Goal: Transaction & Acquisition: Purchase product/service

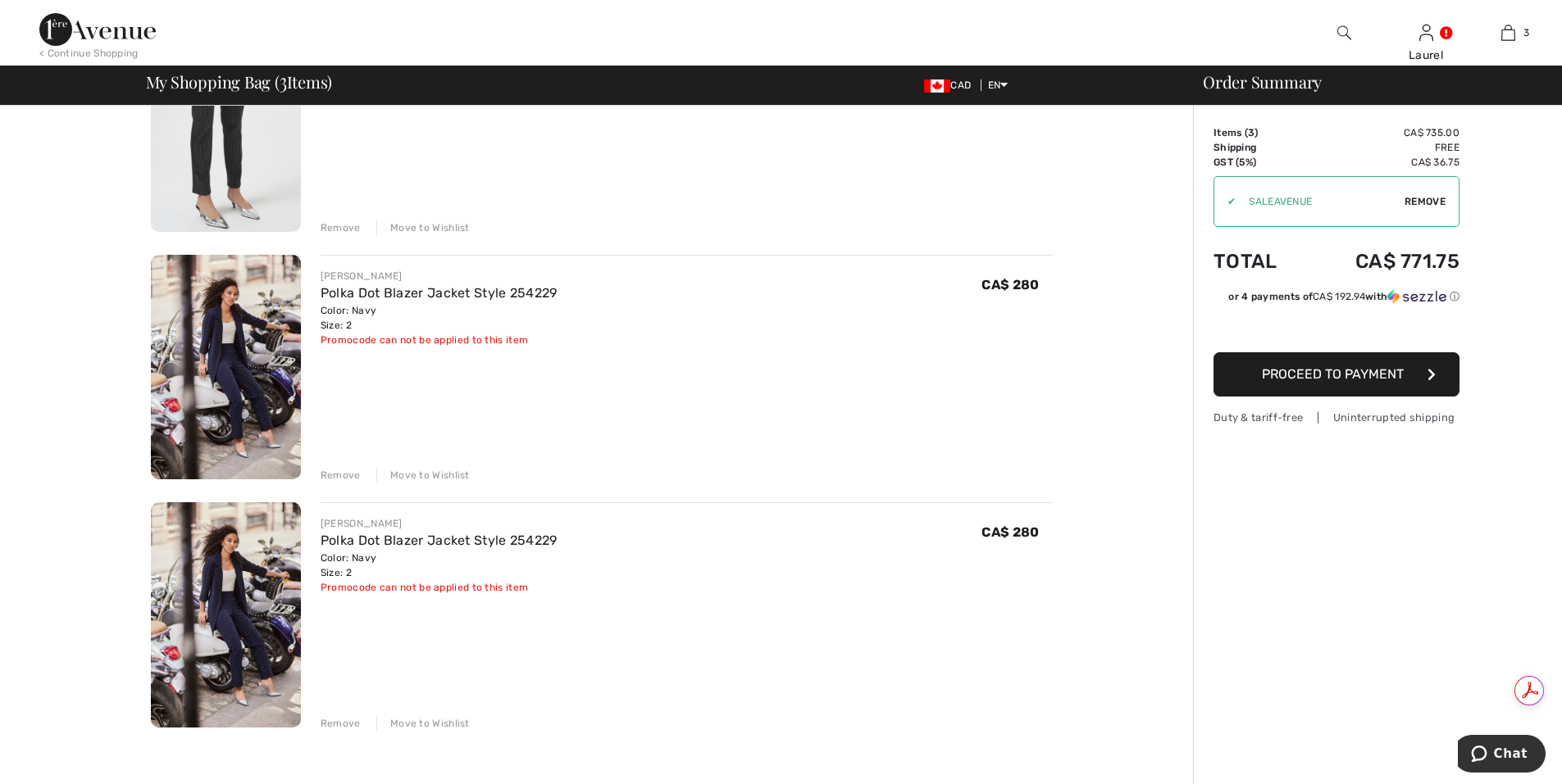
scroll to position [246, 0]
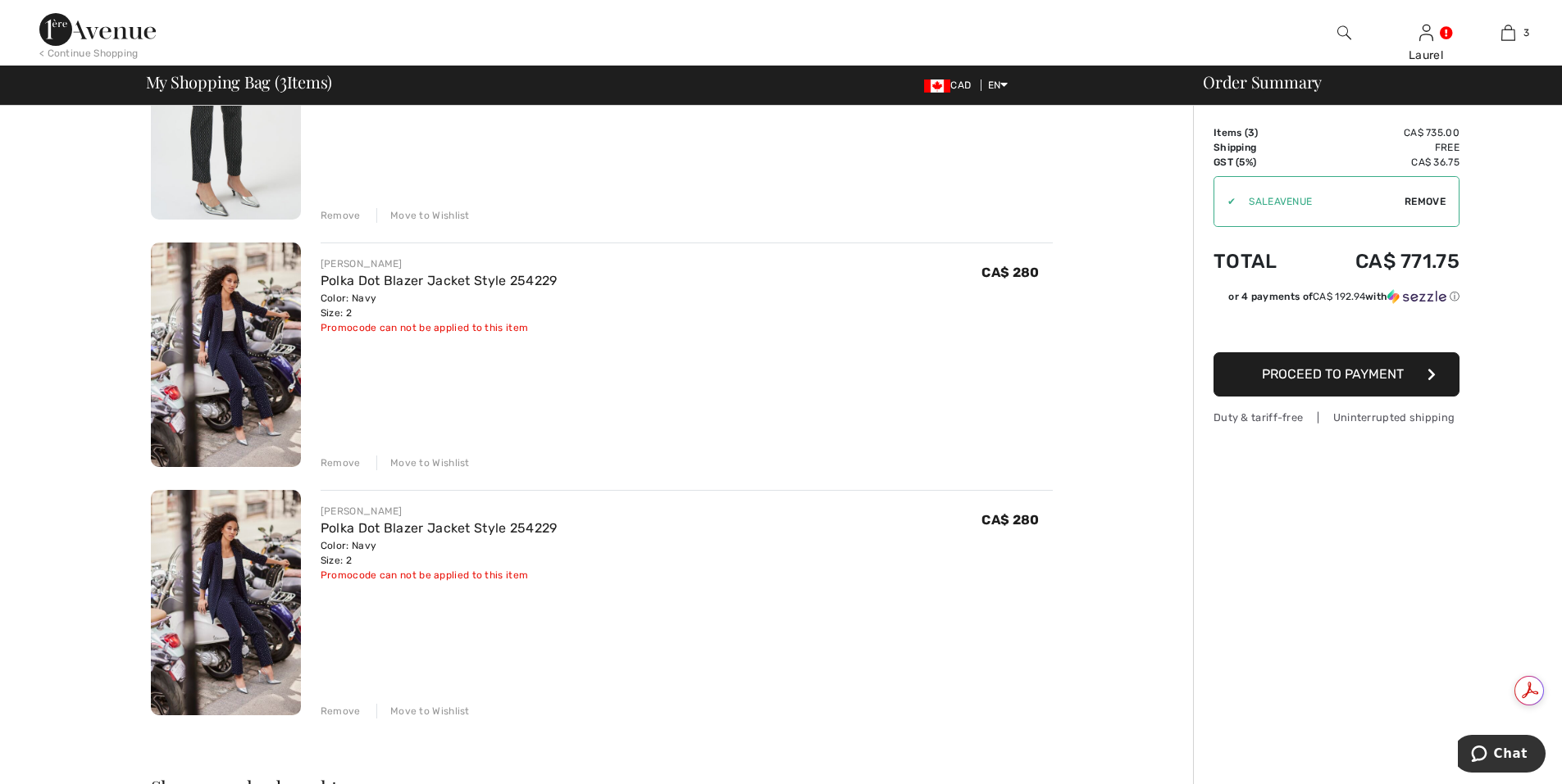
click at [342, 713] on div "Remove" at bounding box center [340, 710] width 40 height 15
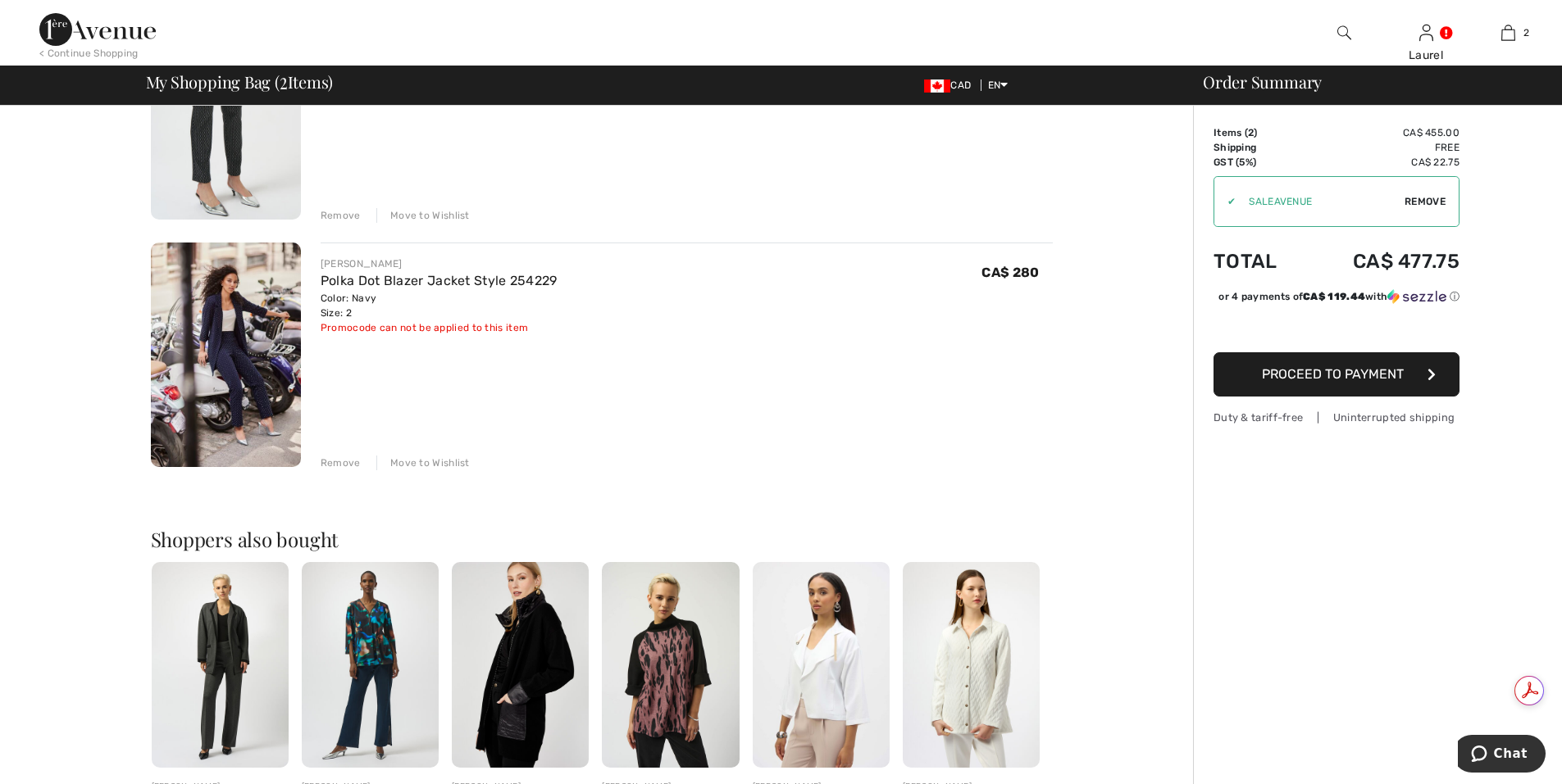
click at [345, 467] on div "Remove" at bounding box center [340, 463] width 40 height 15
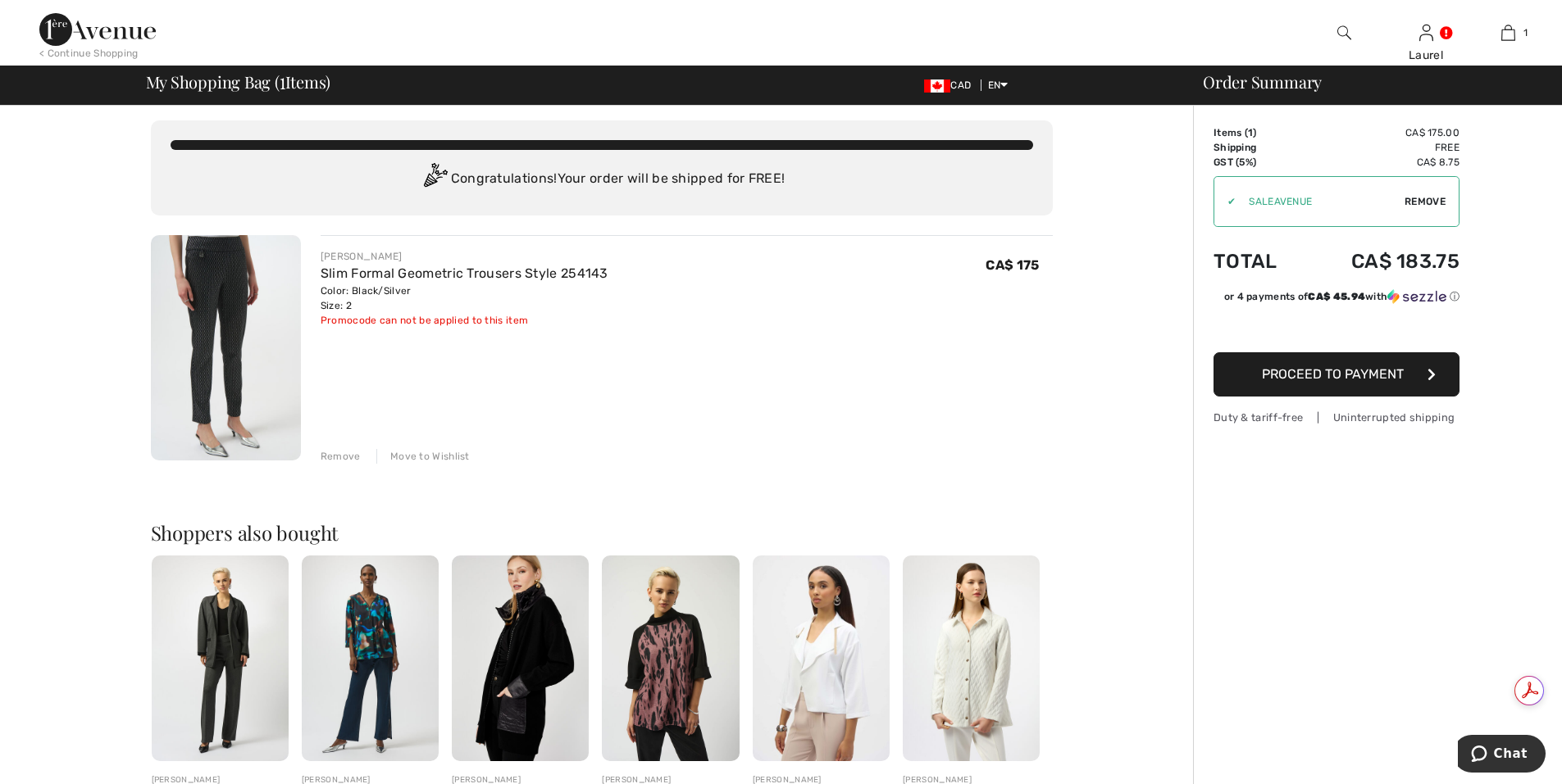
scroll to position [0, 0]
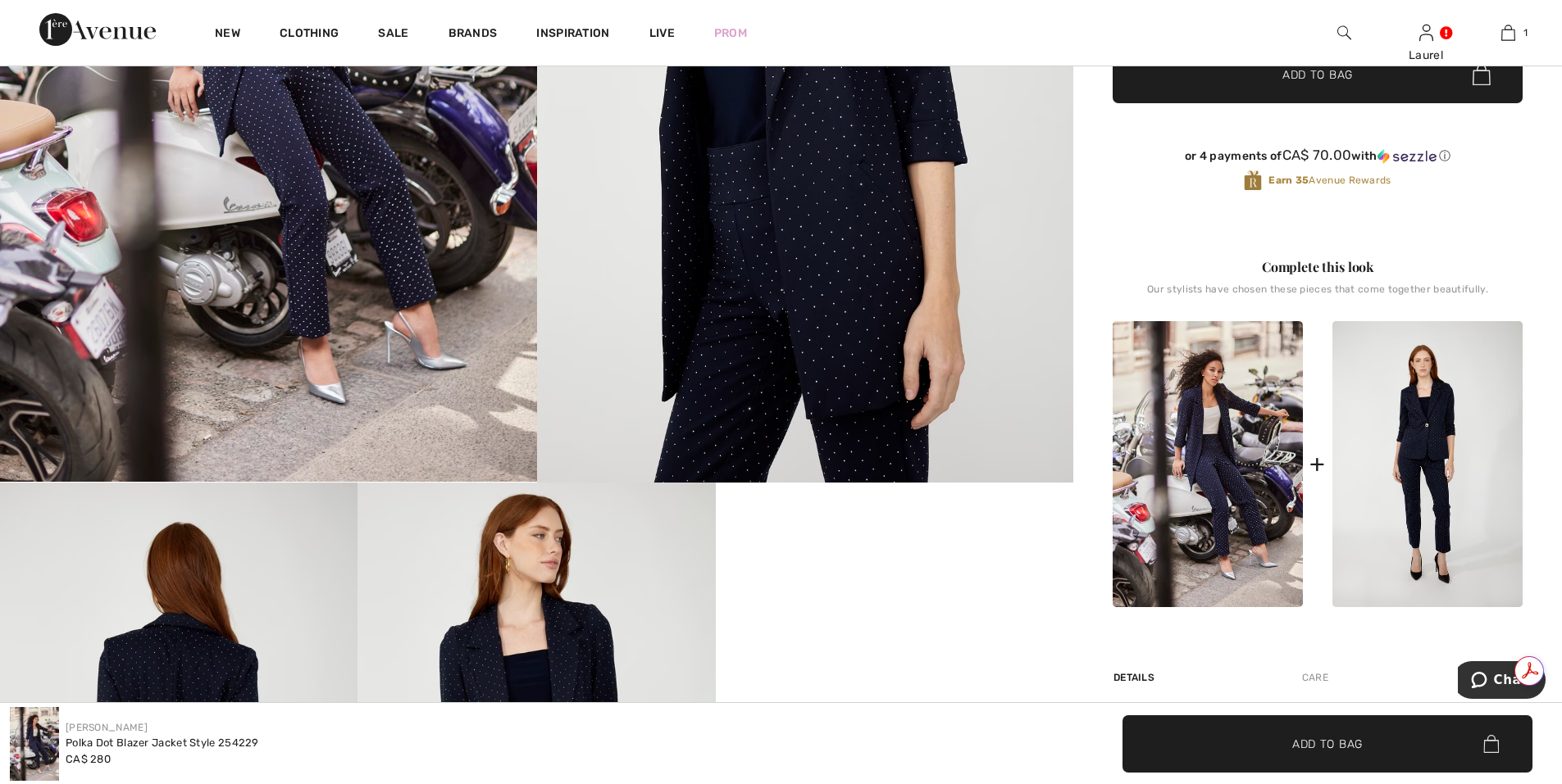
click at [1277, 297] on div "Our stylists have chosen these pieces that come together beautifully." at bounding box center [1317, 296] width 410 height 25
click at [1338, 271] on div "Complete this look" at bounding box center [1317, 267] width 410 height 20
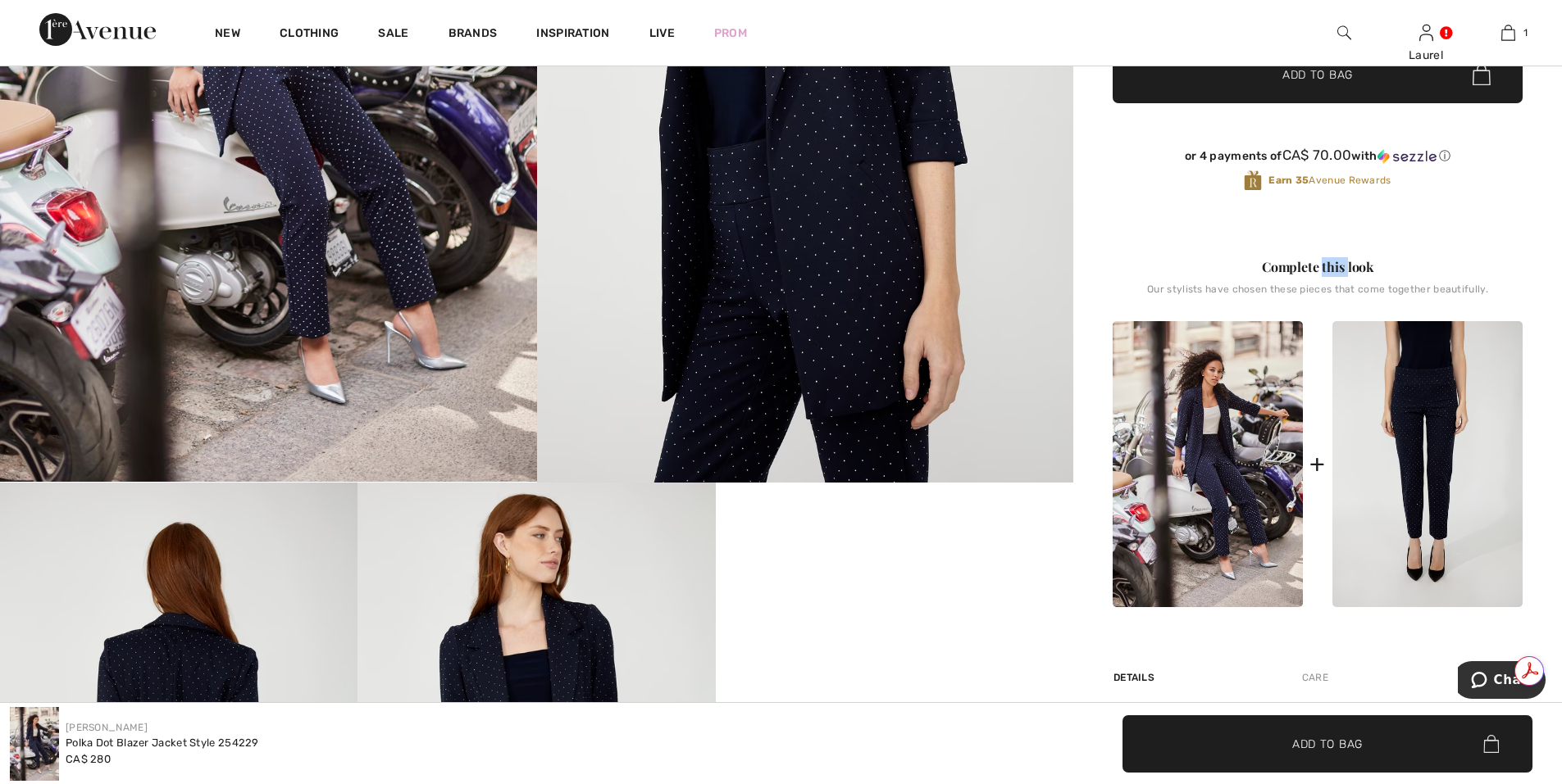
click at [1423, 568] on img at bounding box center [1427, 464] width 190 height 286
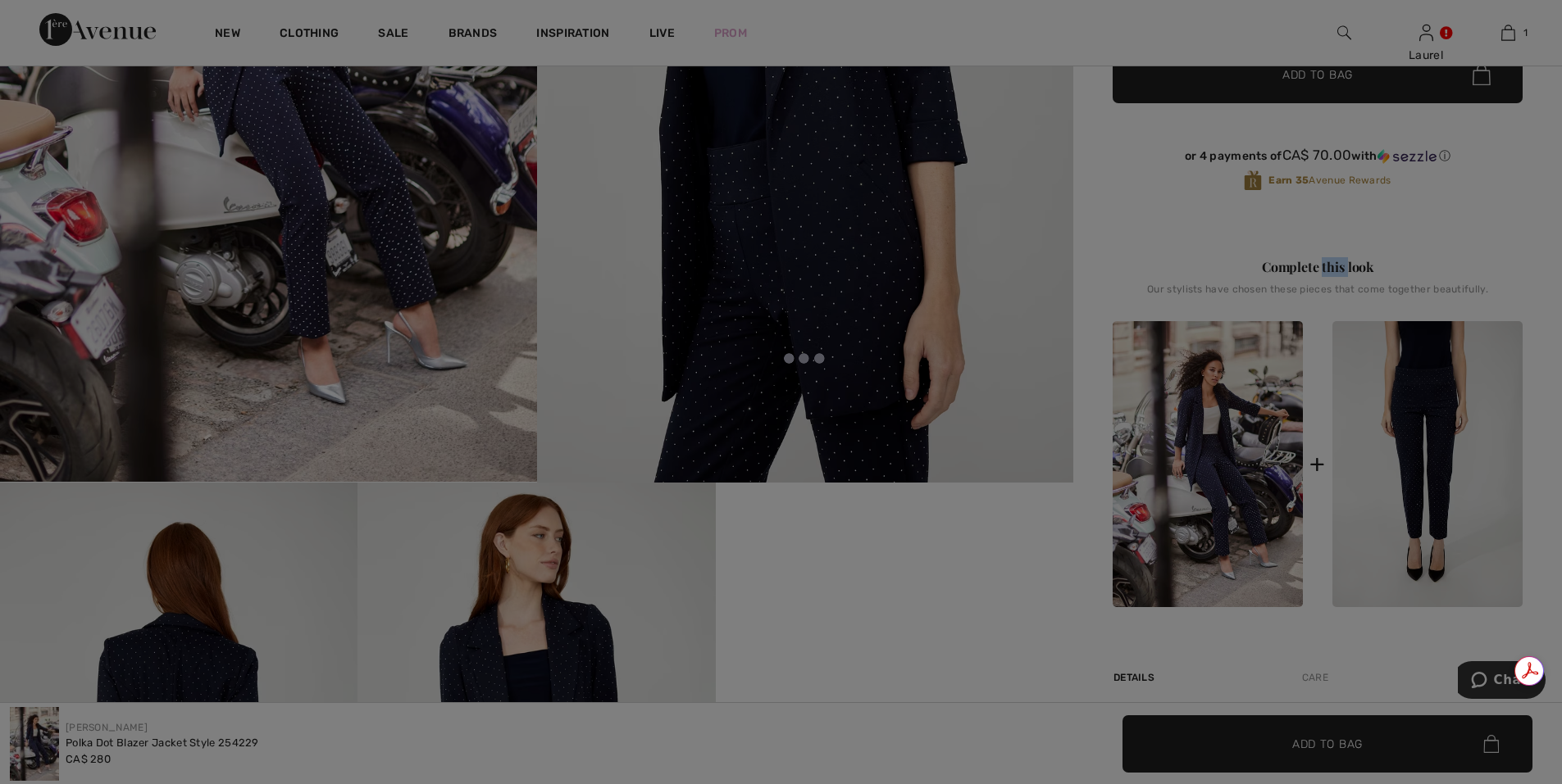
click at [1423, 568] on div at bounding box center [781, 392] width 1562 height 784
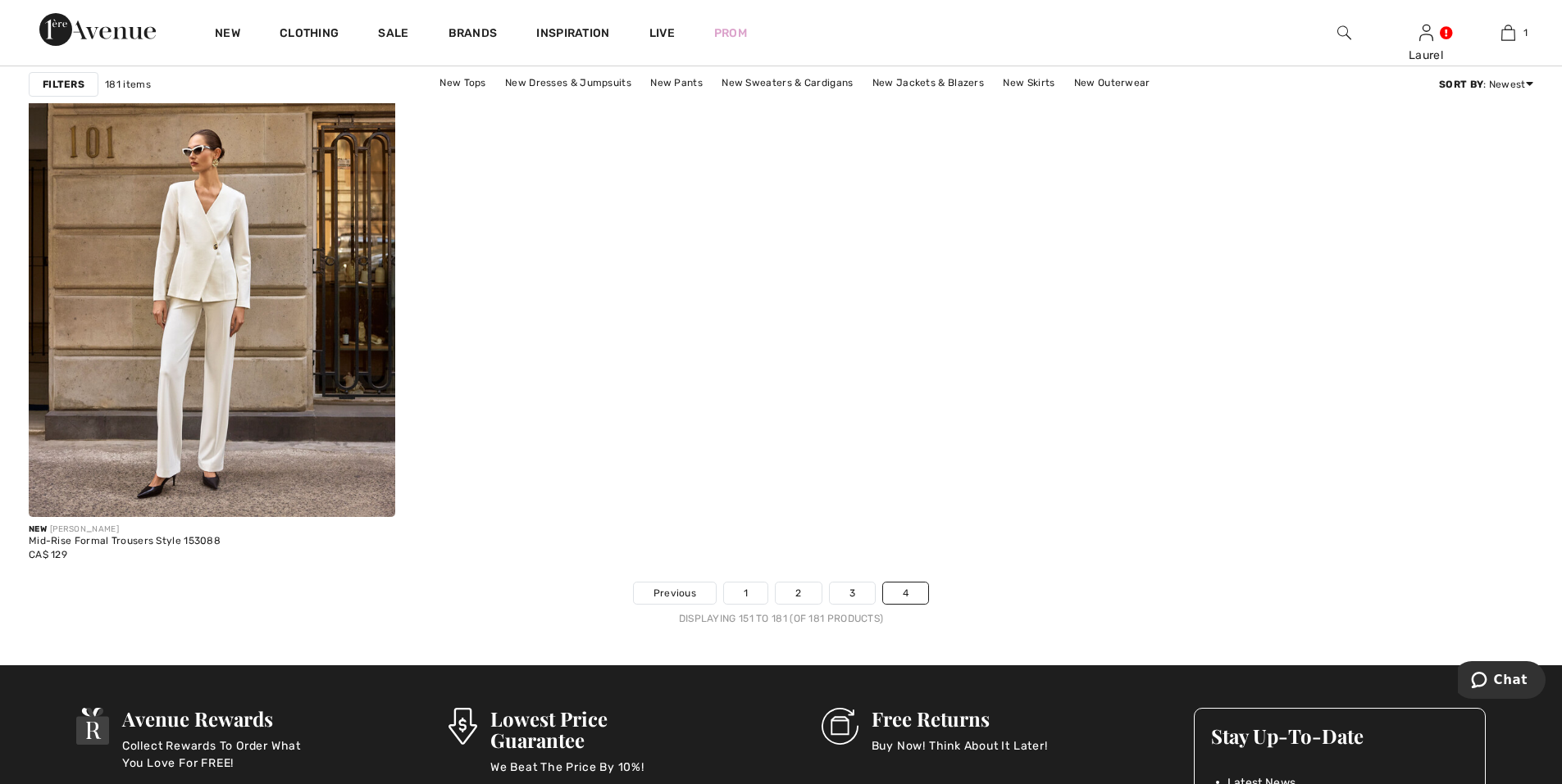
scroll to position [6719, 0]
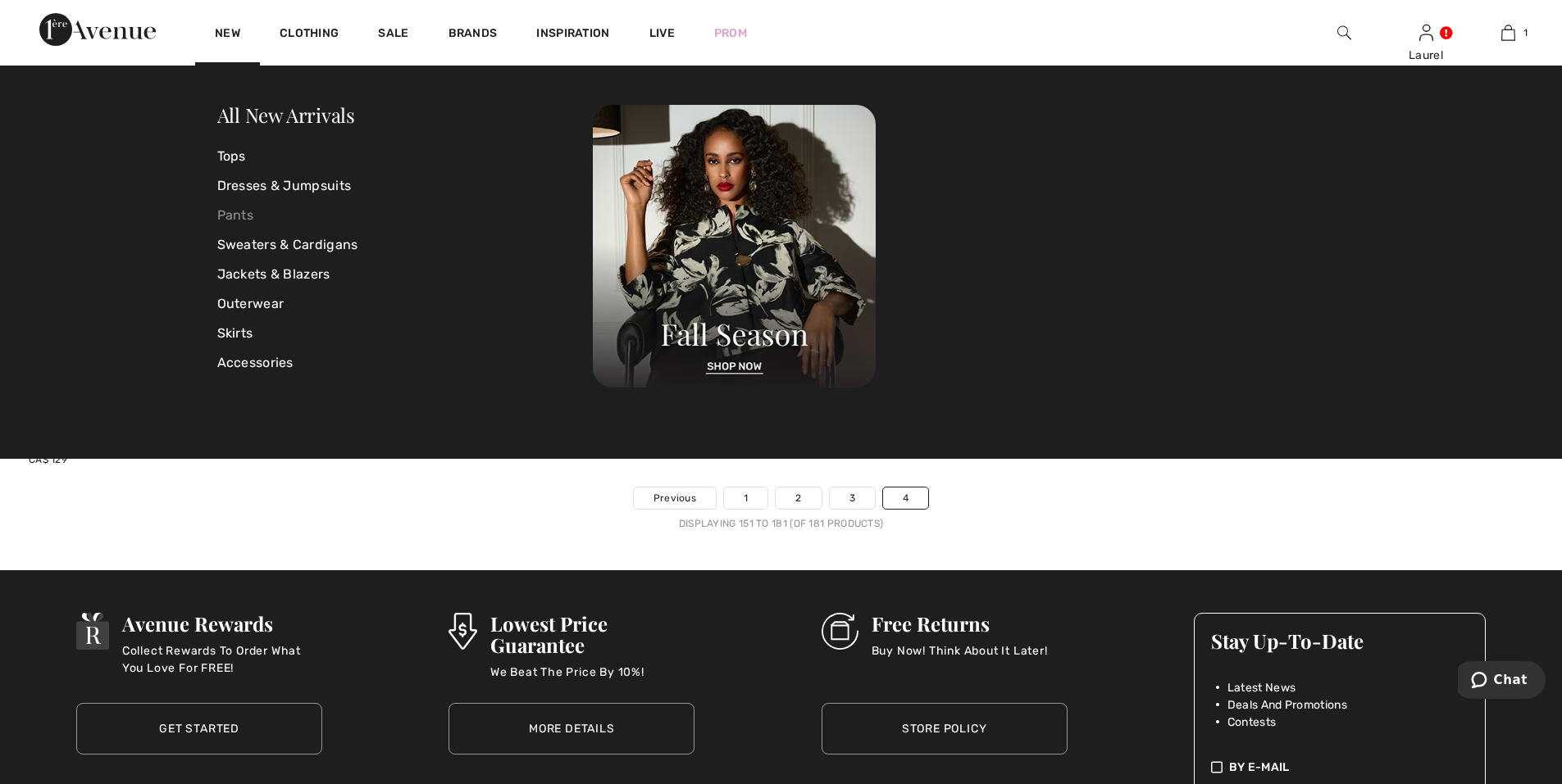
click at [246, 220] on link "Pants" at bounding box center [405, 215] width 376 height 30
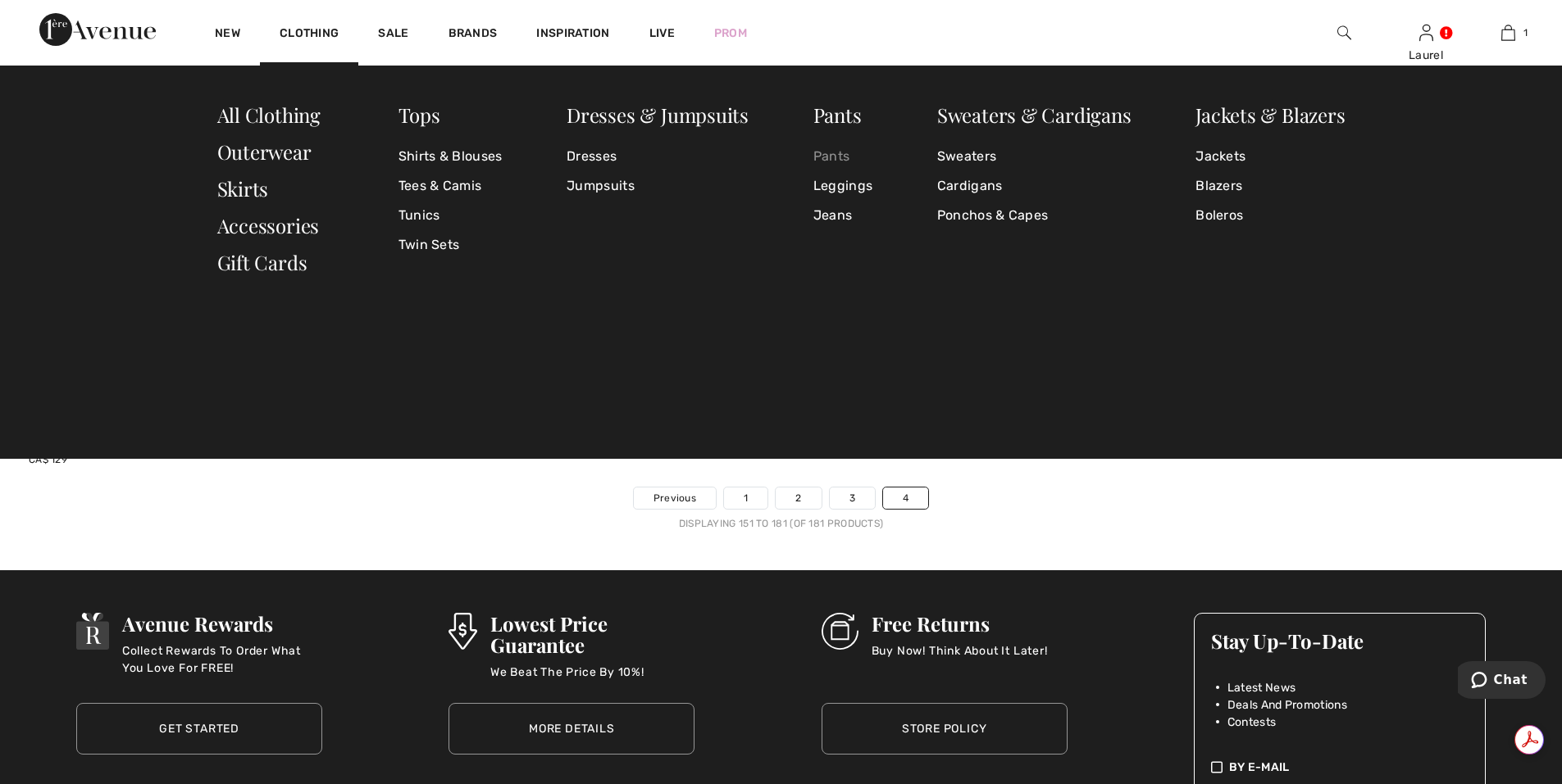
click at [825, 156] on link "Pants" at bounding box center [843, 156] width 59 height 30
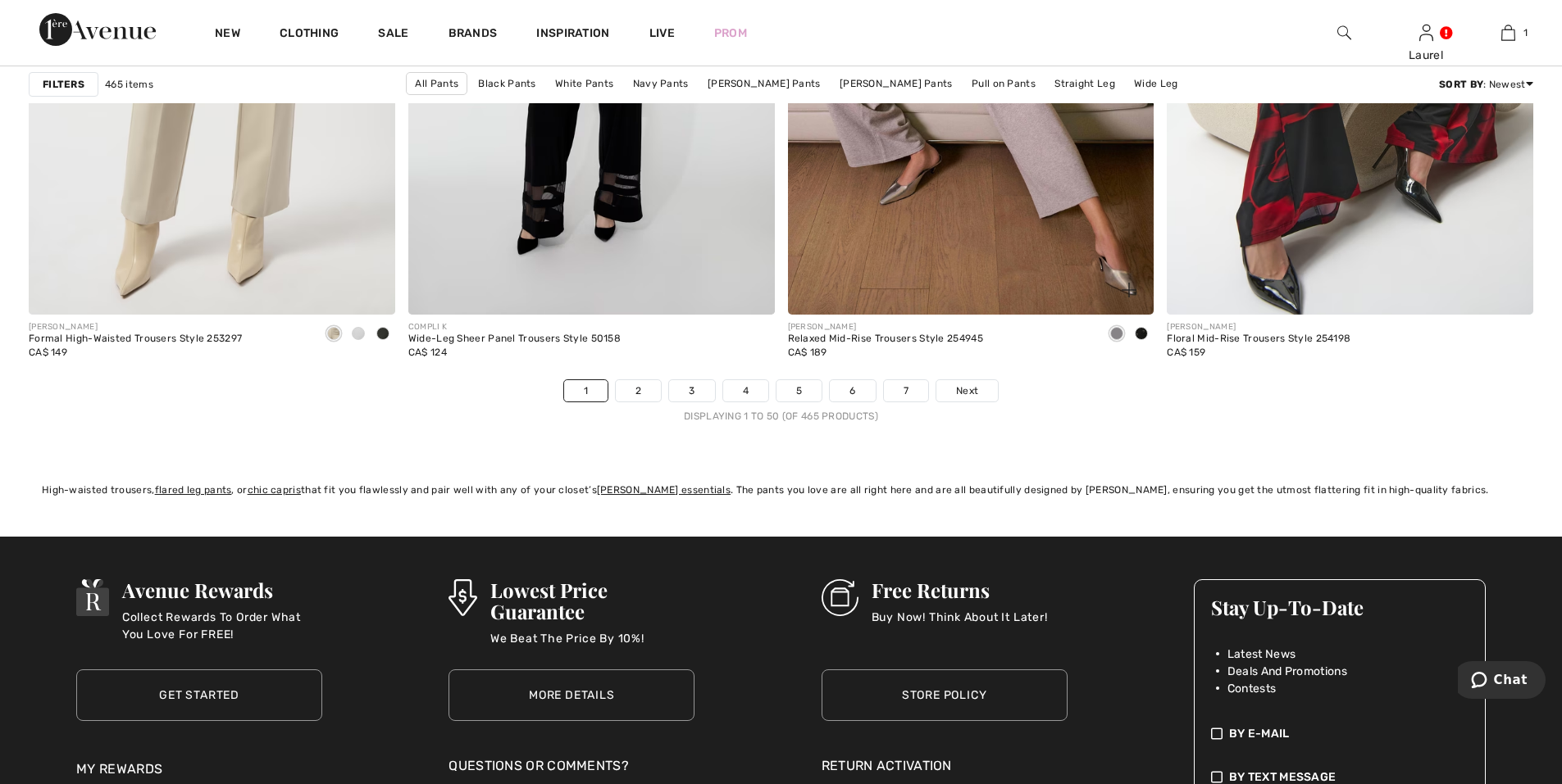
scroll to position [9587, 0]
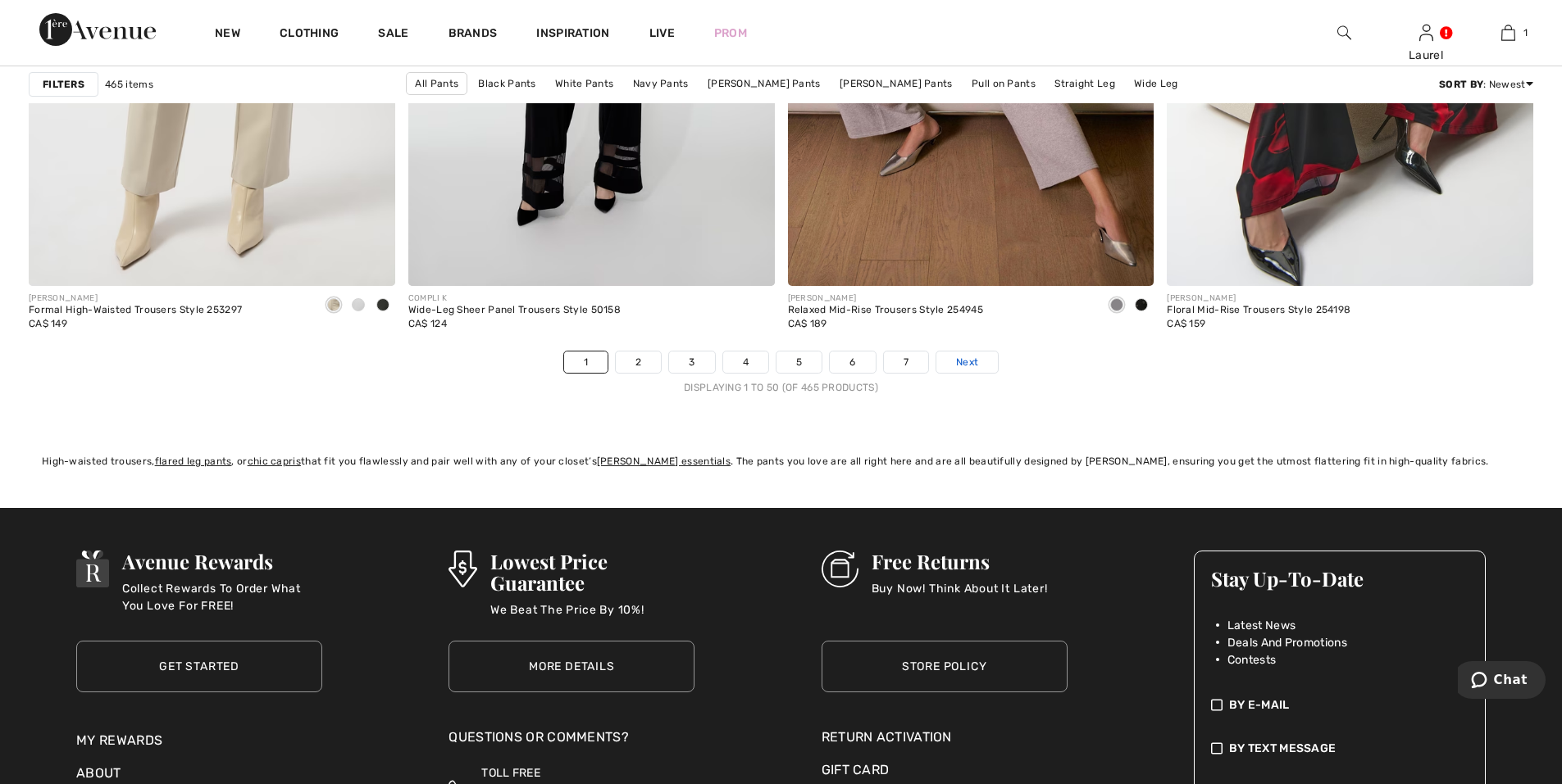
click at [962, 367] on span "Next" at bounding box center [967, 362] width 22 height 15
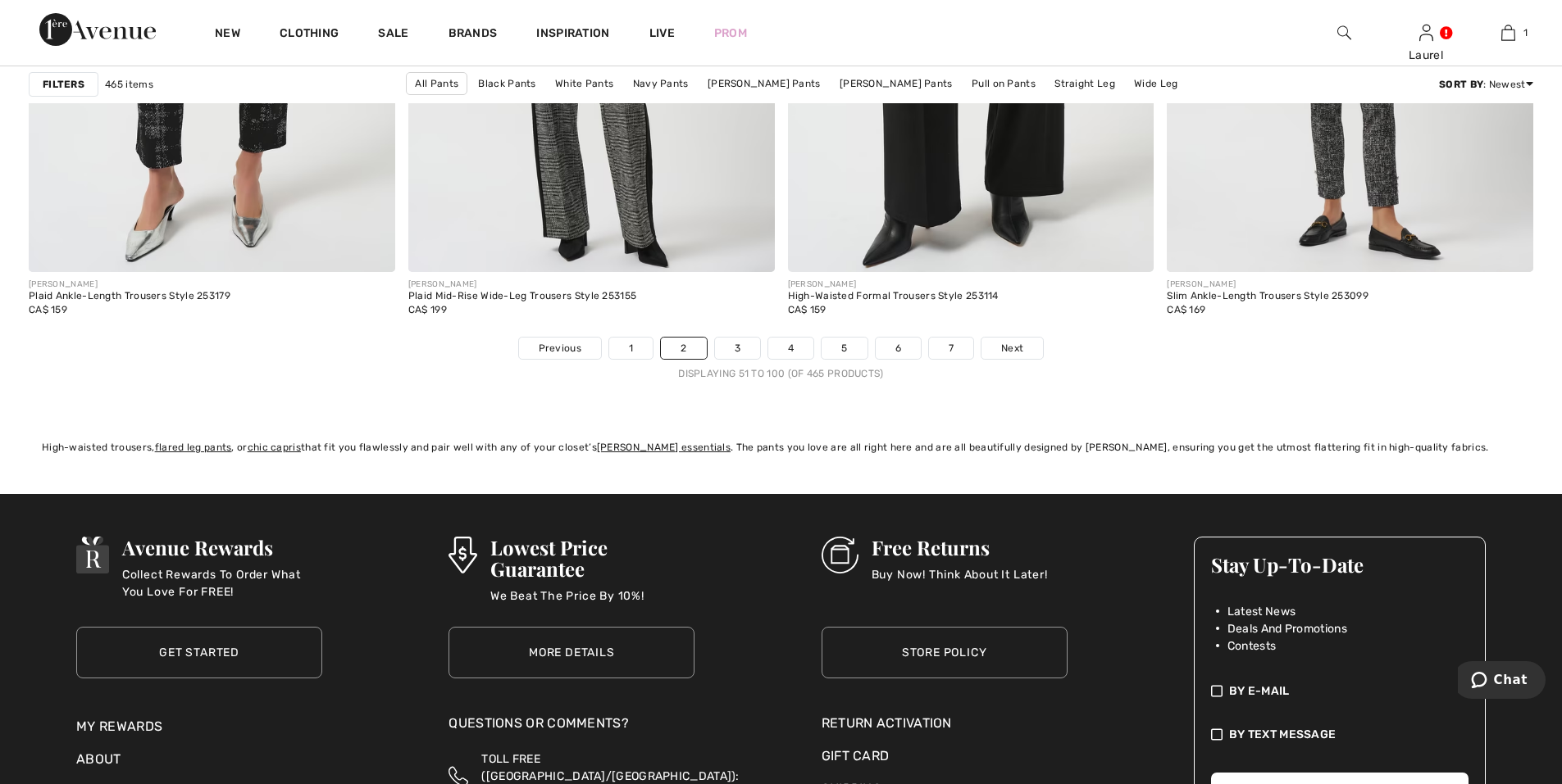
scroll to position [9669, 0]
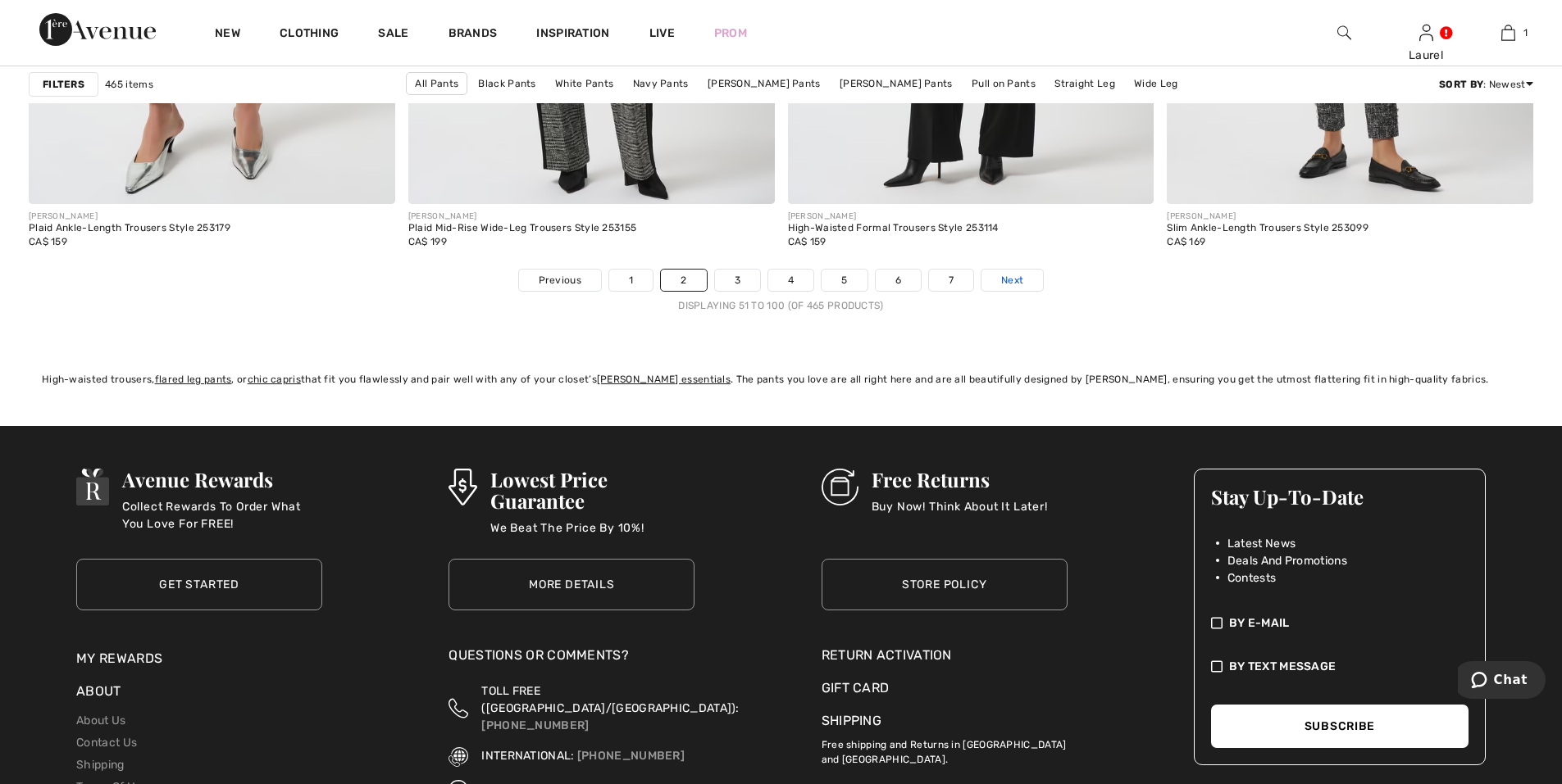
click at [1008, 278] on span "Next" at bounding box center [1012, 280] width 22 height 15
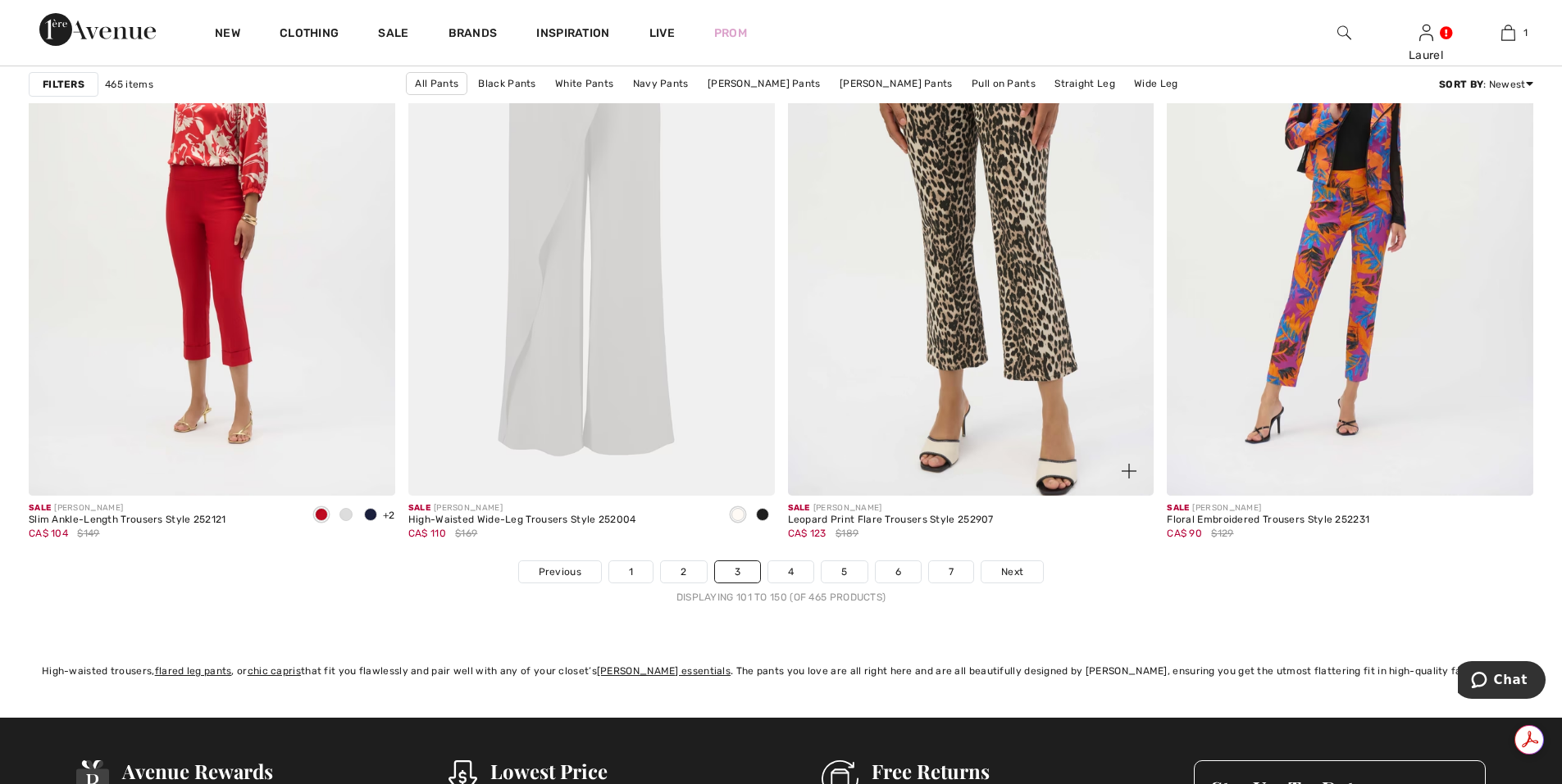
scroll to position [9587, 0]
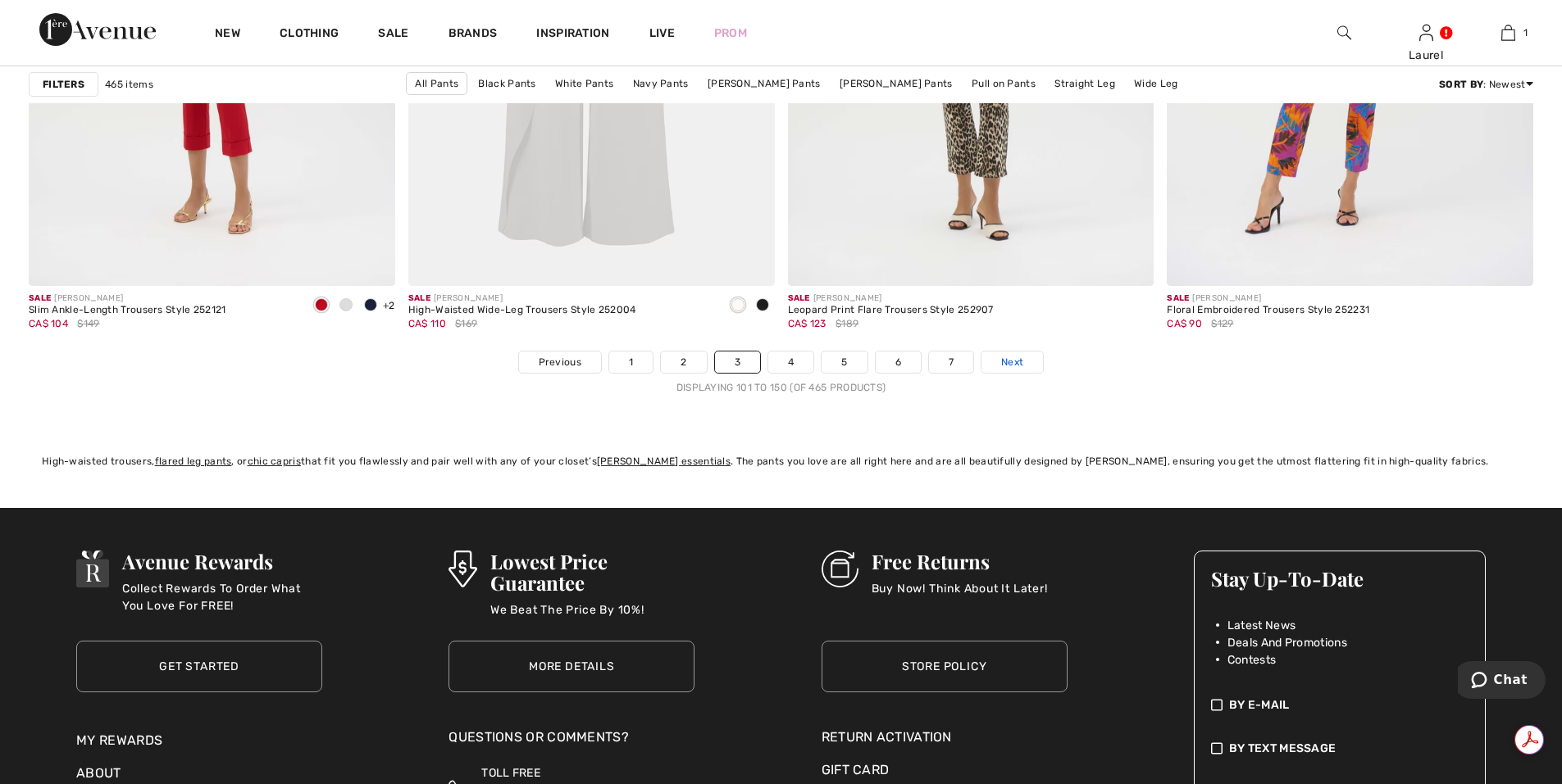
click at [1006, 366] on span "Next" at bounding box center [1012, 362] width 22 height 15
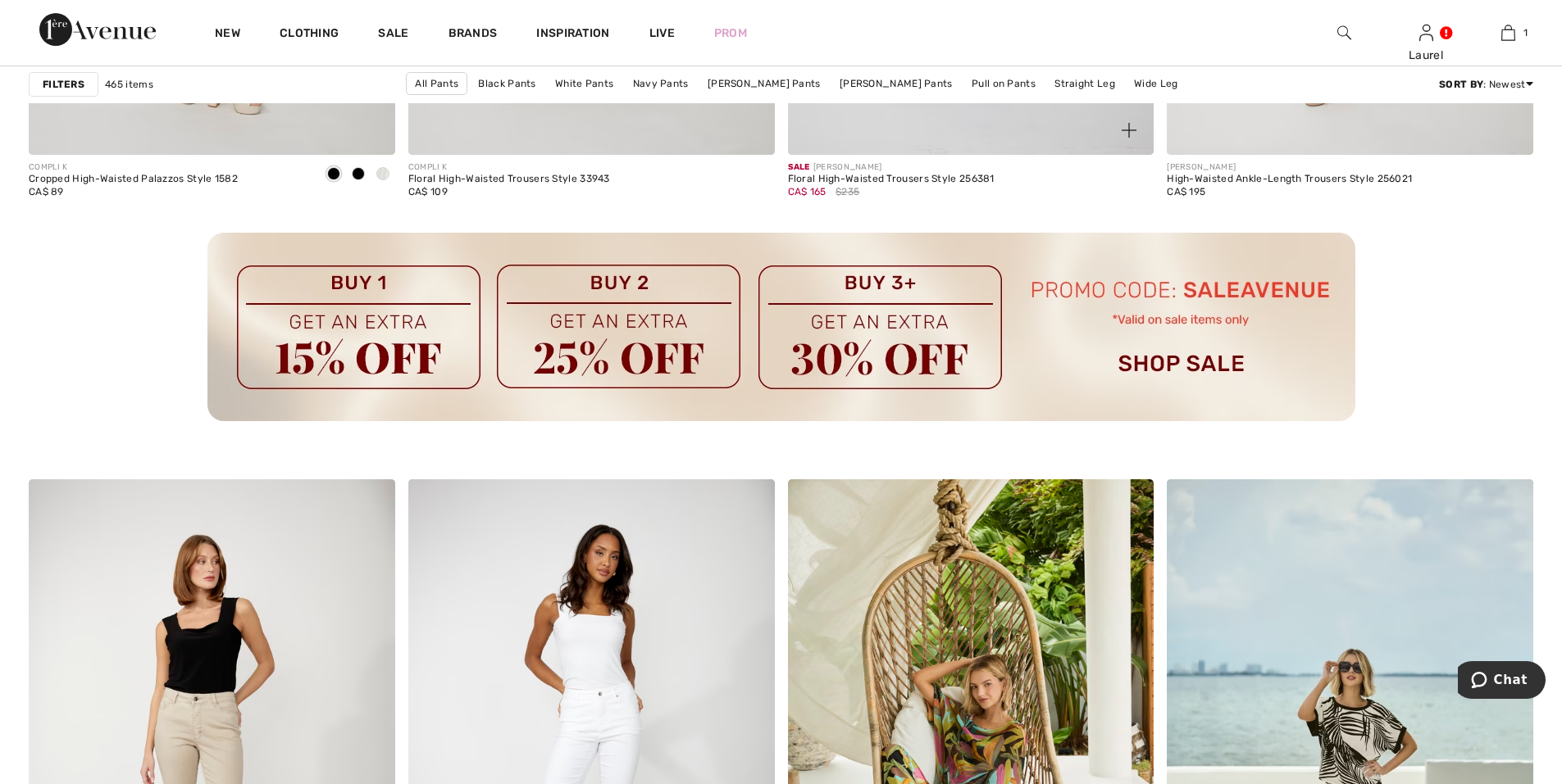
scroll to position [7702, 0]
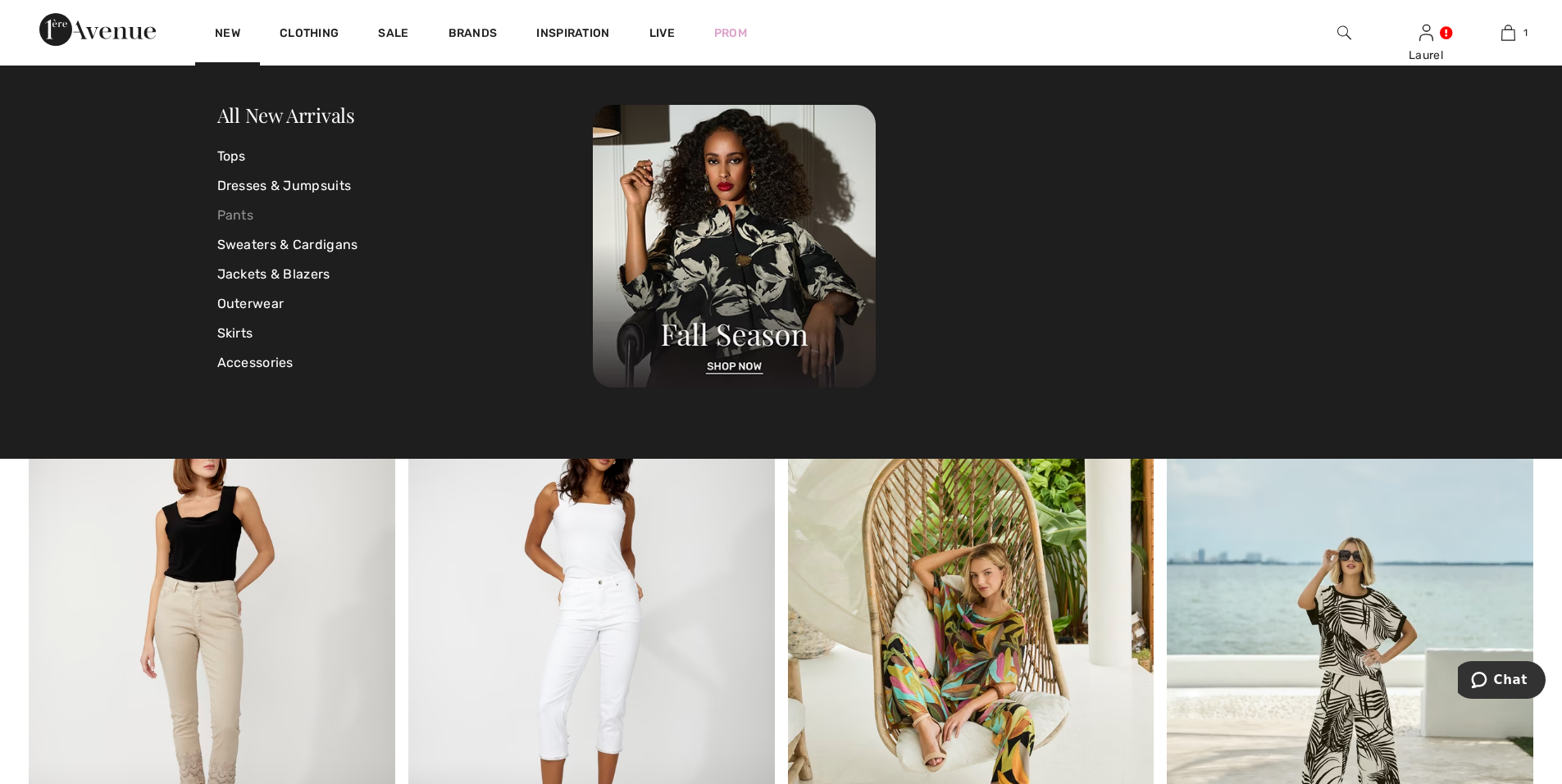
click at [250, 223] on link "Pants" at bounding box center [405, 215] width 376 height 30
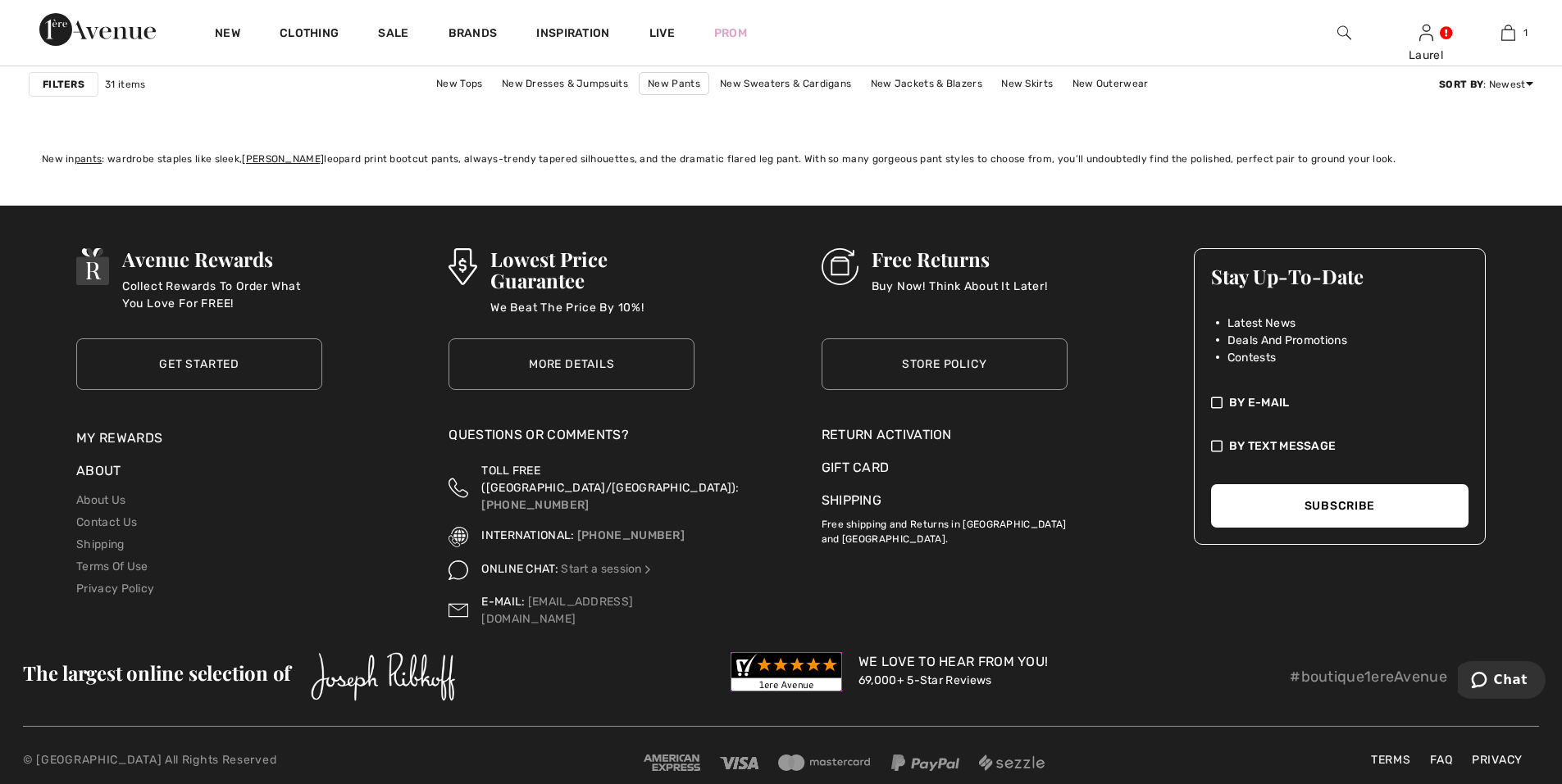
scroll to position [7092, 0]
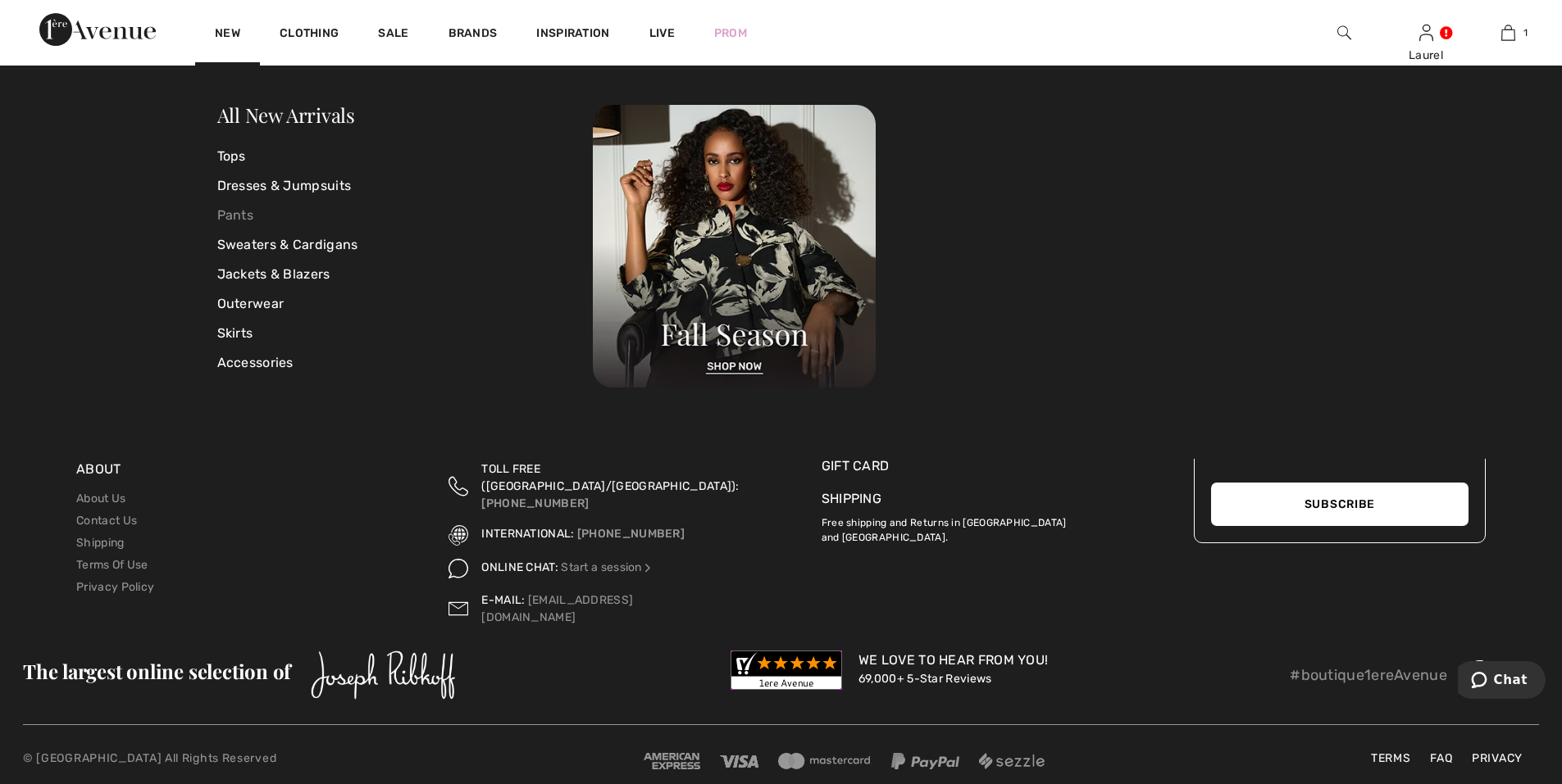
click at [244, 218] on link "Pants" at bounding box center [405, 215] width 376 height 30
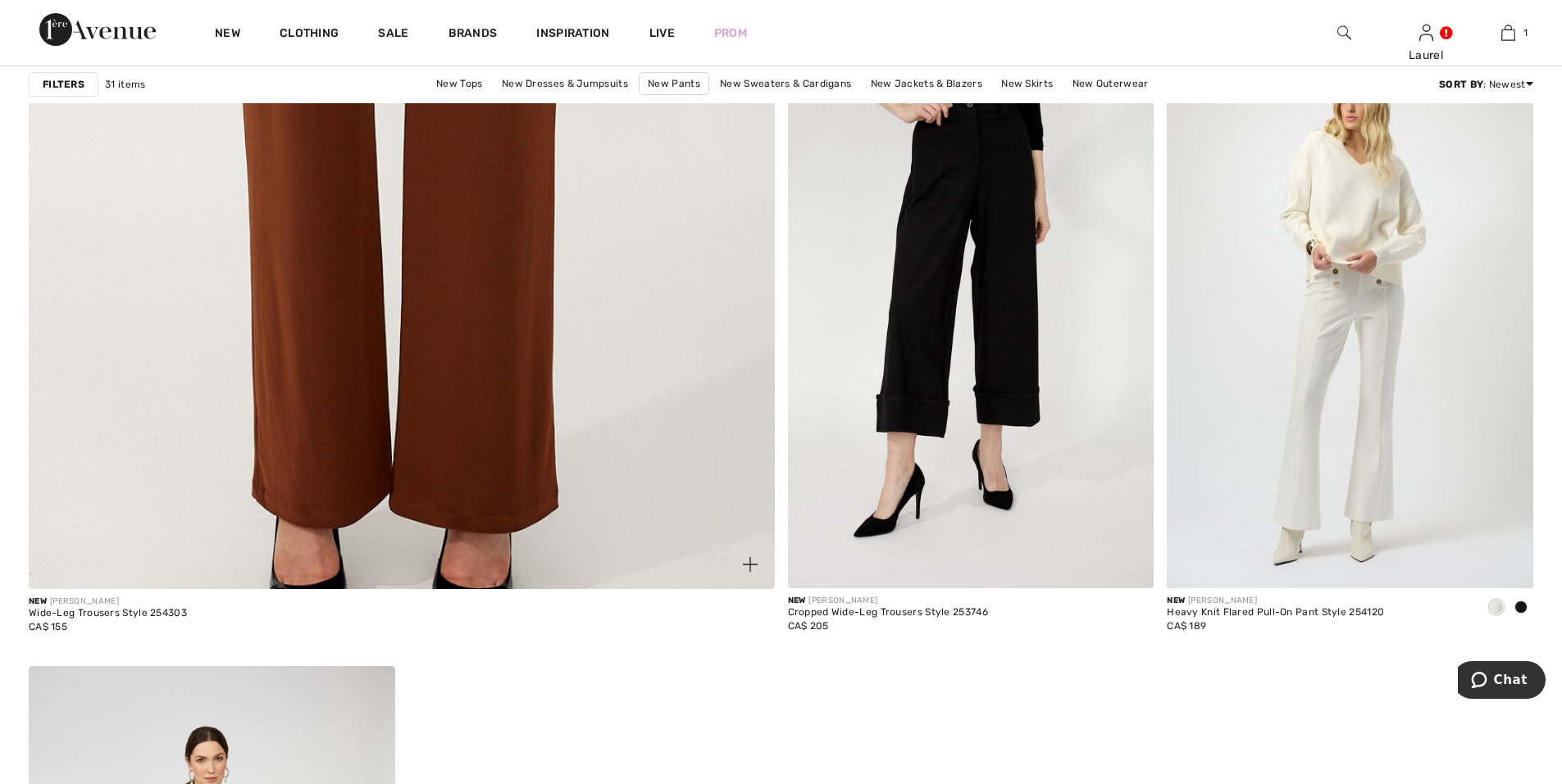
scroll to position [5627, 0]
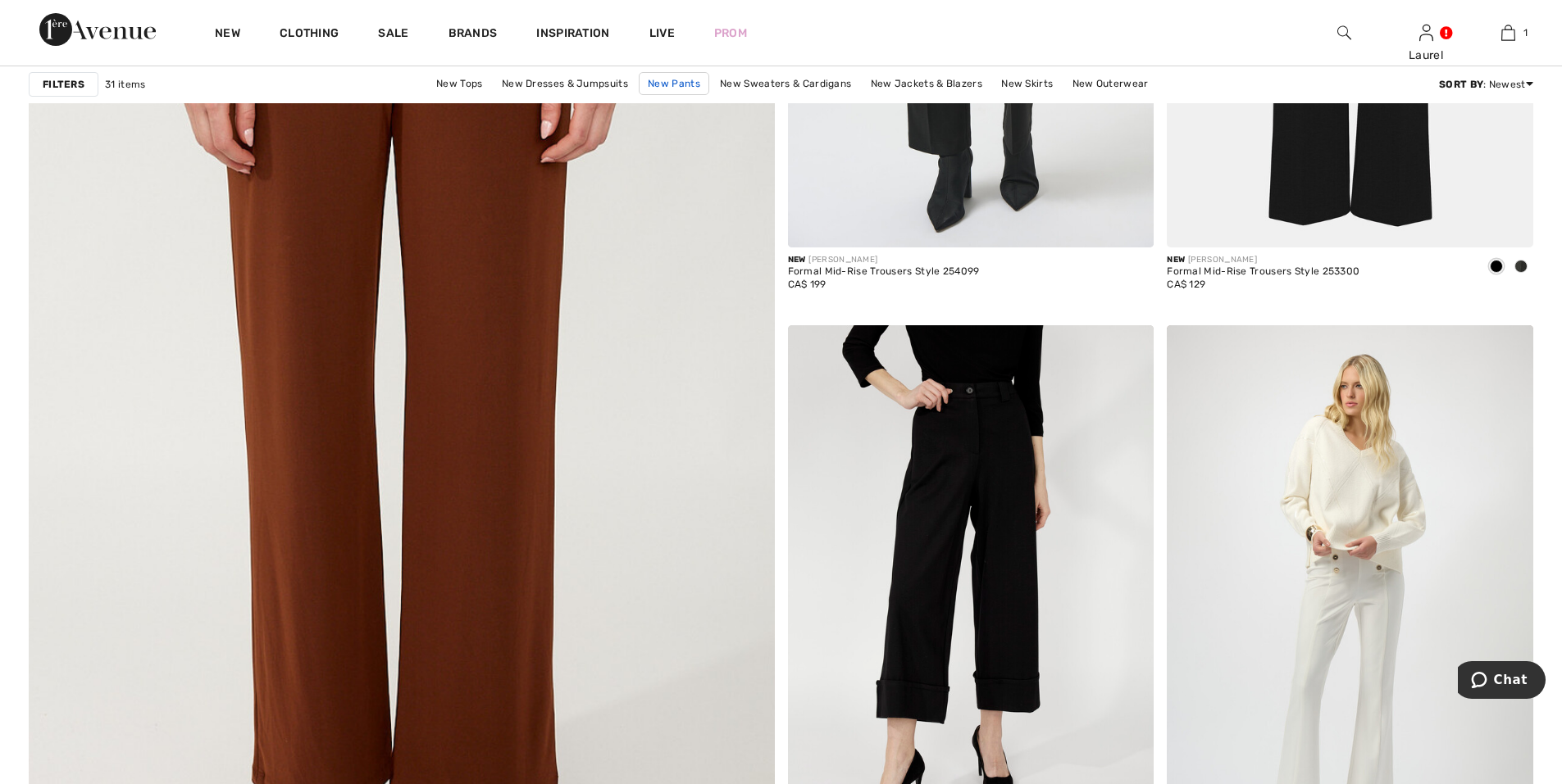
click at [683, 86] on link "New Pants" at bounding box center [674, 83] width 70 height 23
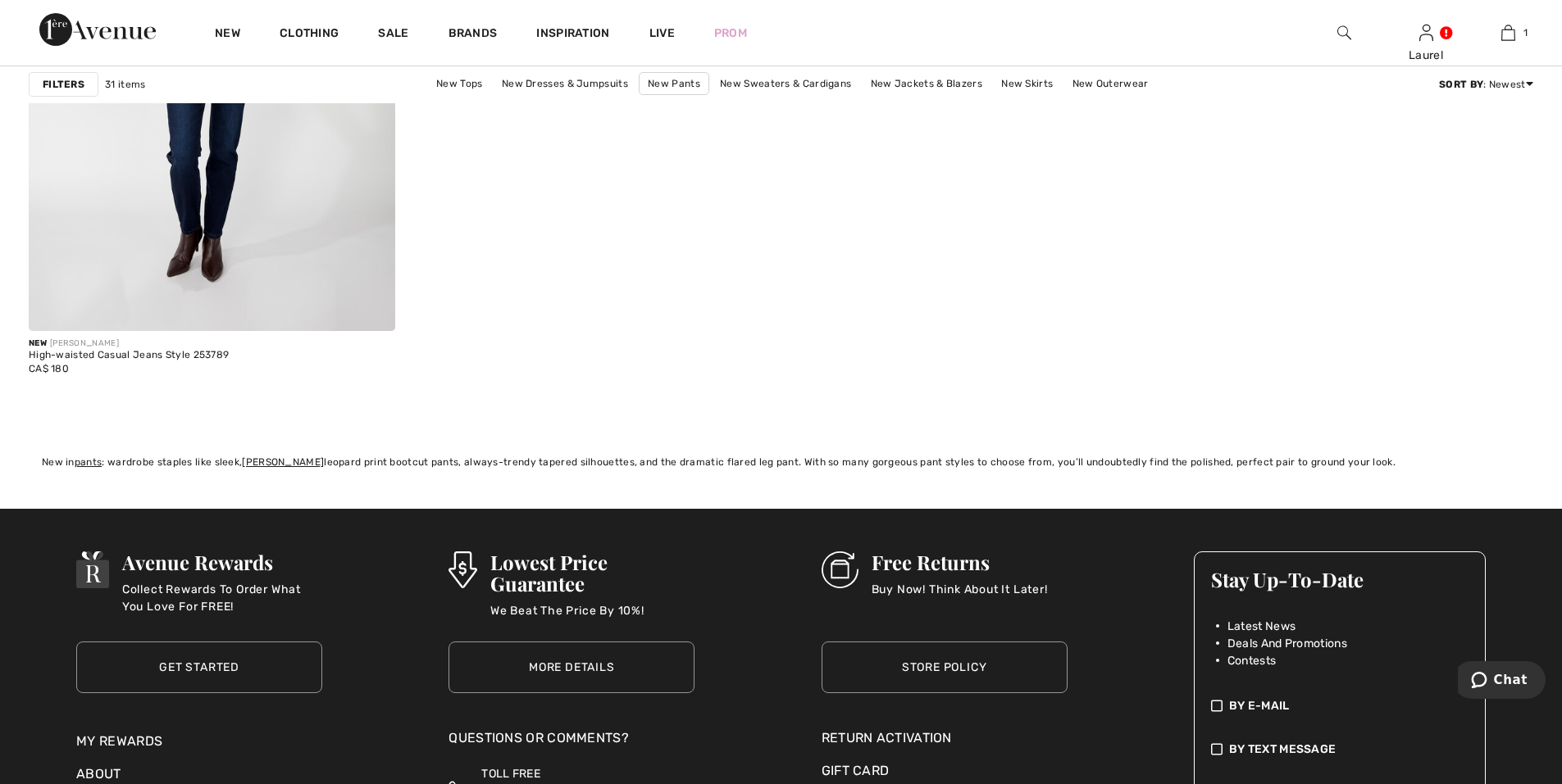
scroll to position [6801, 0]
